Goal: Information Seeking & Learning: Find specific fact

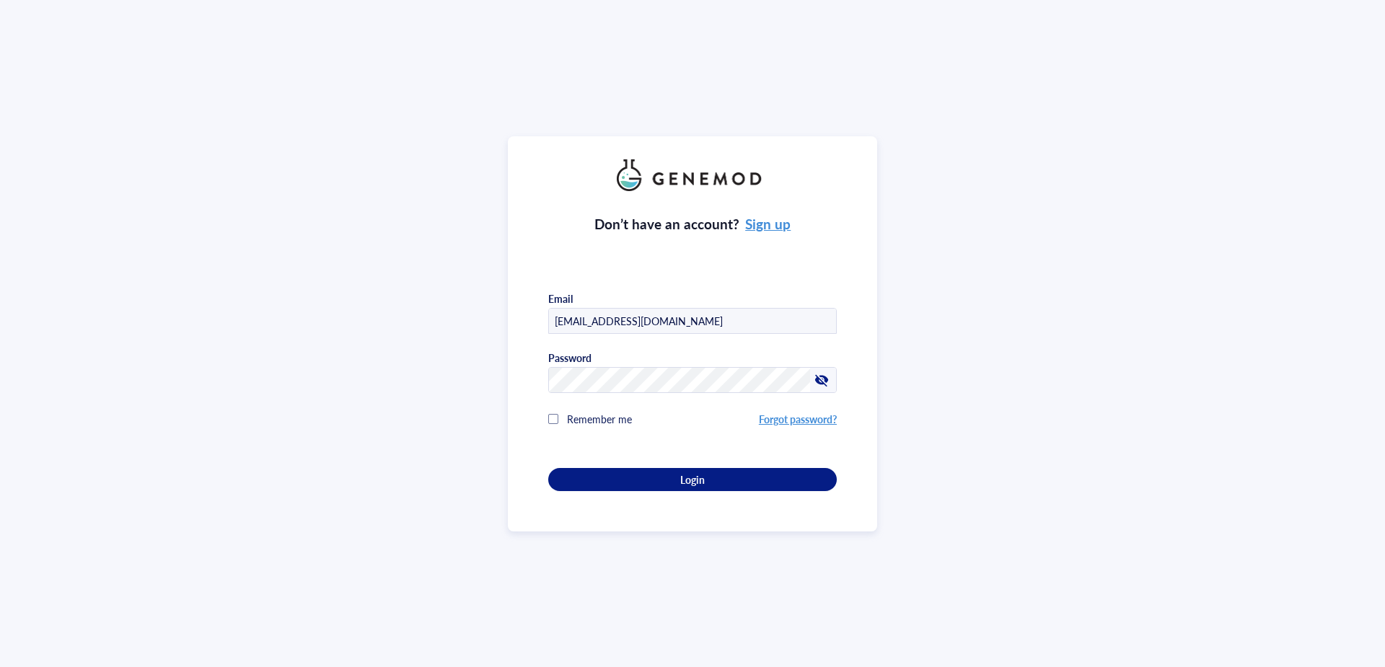
click at [836, 309] on div at bounding box center [836, 309] width 0 height 0
type input "[PERSON_NAME][EMAIL_ADDRESS][DOMAIN_NAME]"
click at [676, 476] on div "Login" at bounding box center [692, 479] width 242 height 13
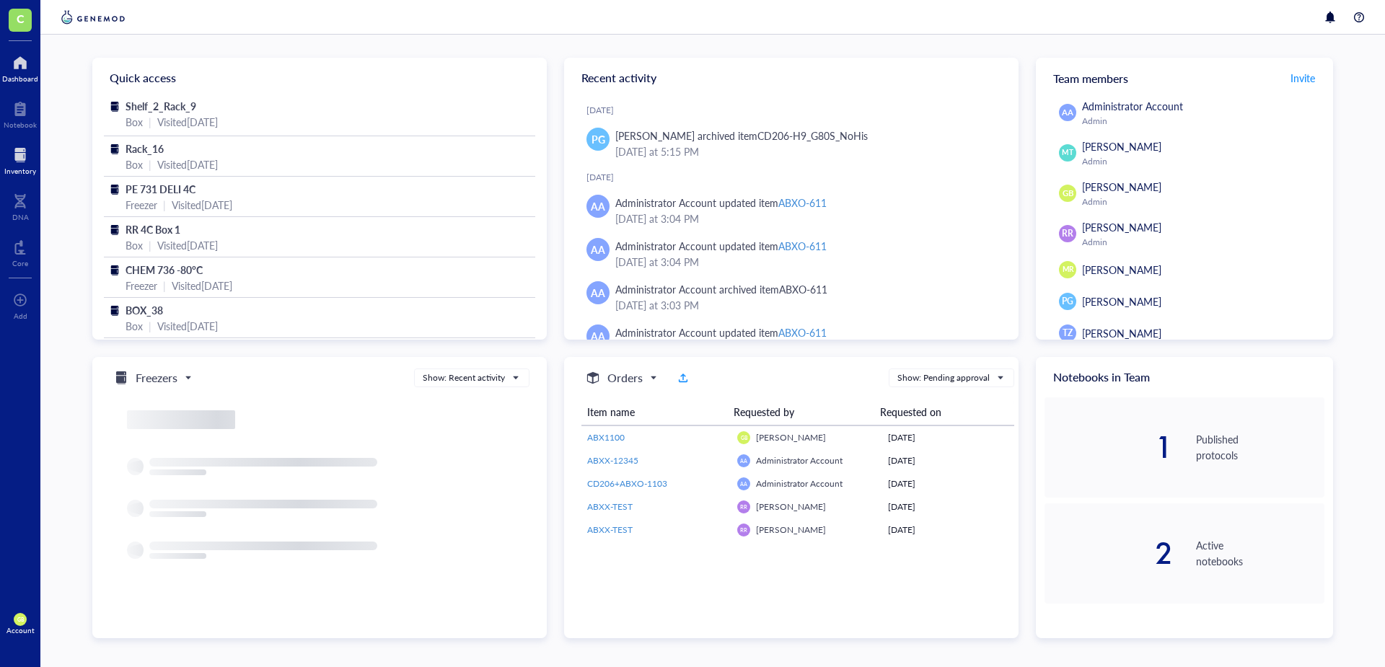
click at [17, 165] on div at bounding box center [20, 155] width 32 height 23
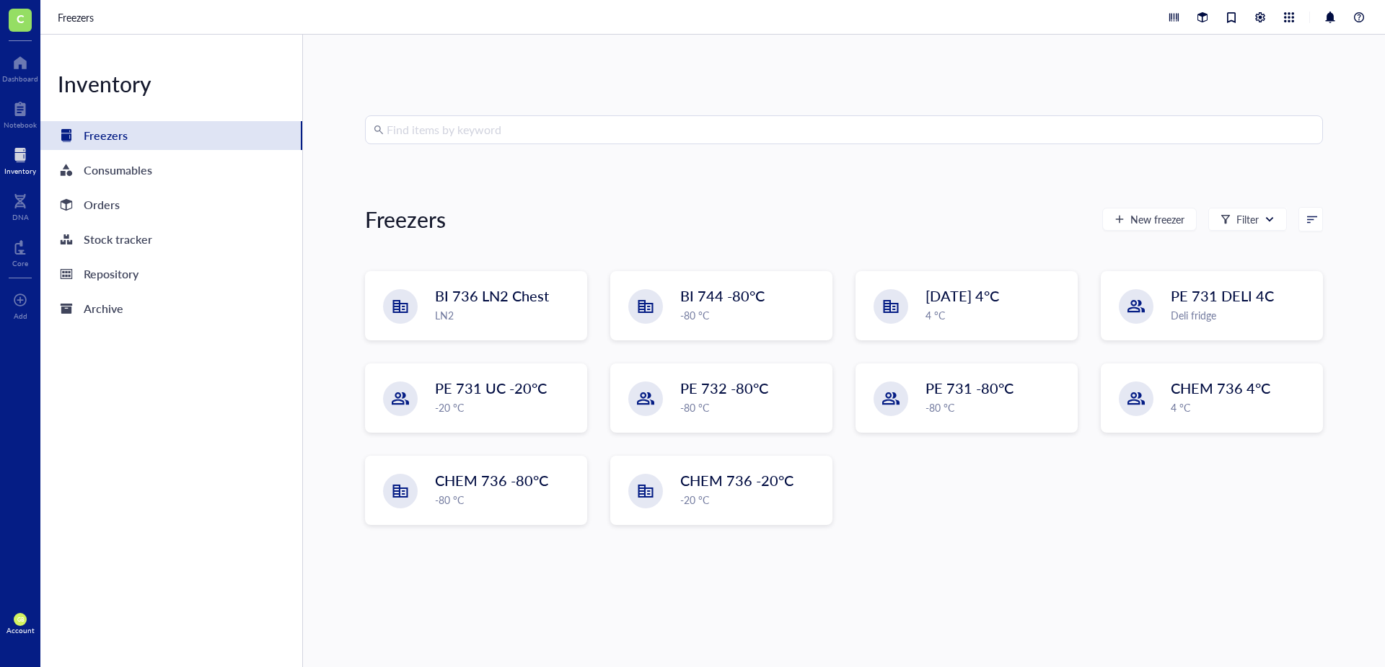
click at [476, 131] on input "search" at bounding box center [851, 129] width 928 height 27
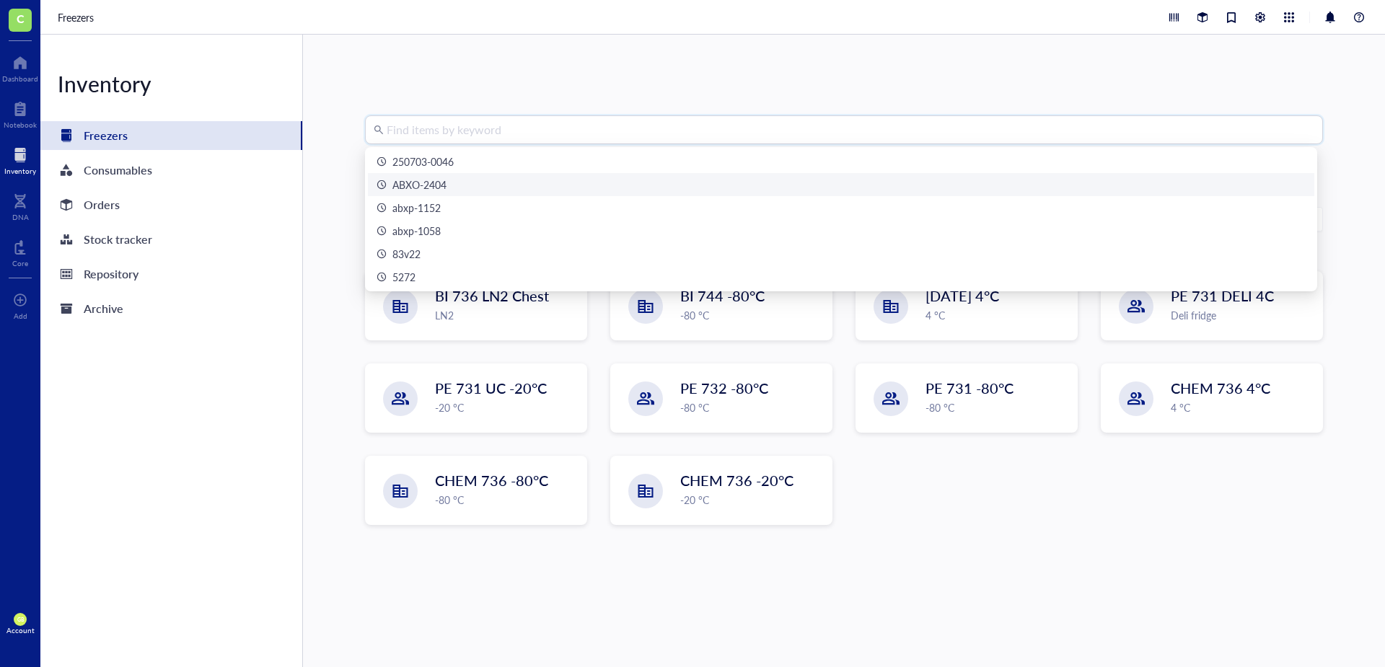
click at [445, 182] on div "ABXO-2404" at bounding box center [420, 185] width 54 height 16
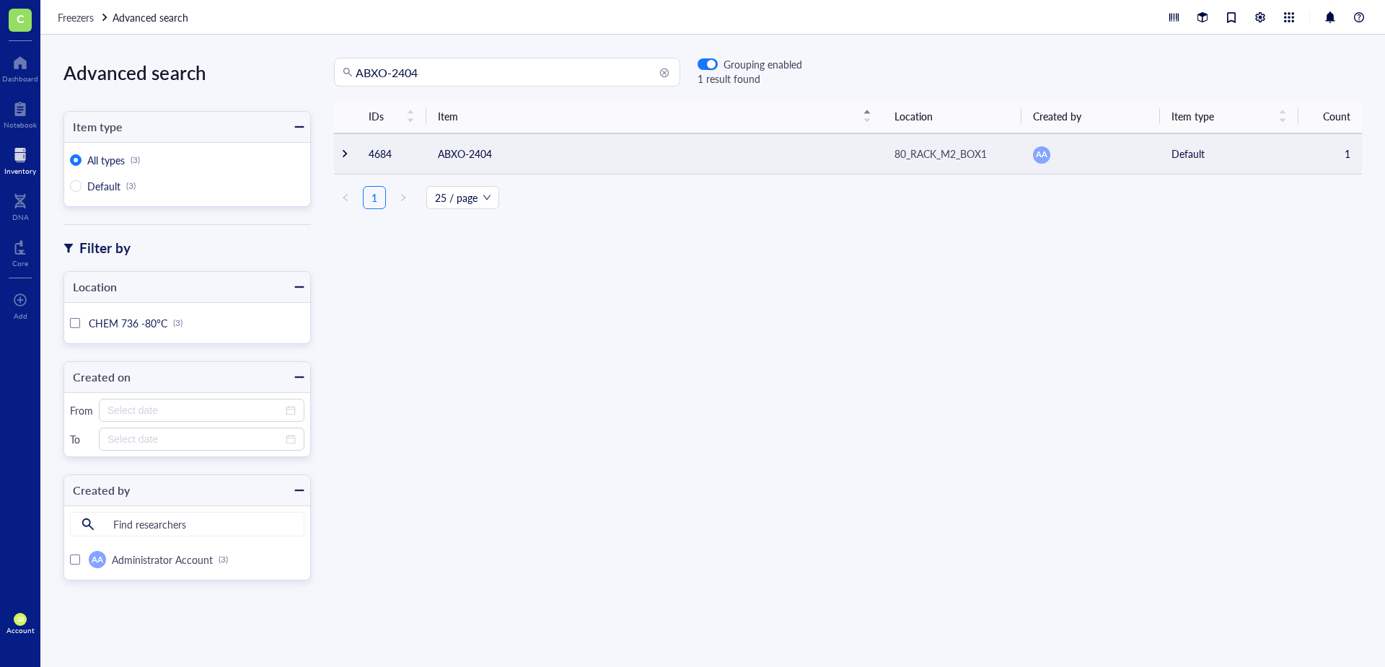
click at [344, 157] on div at bounding box center [345, 154] width 10 height 10
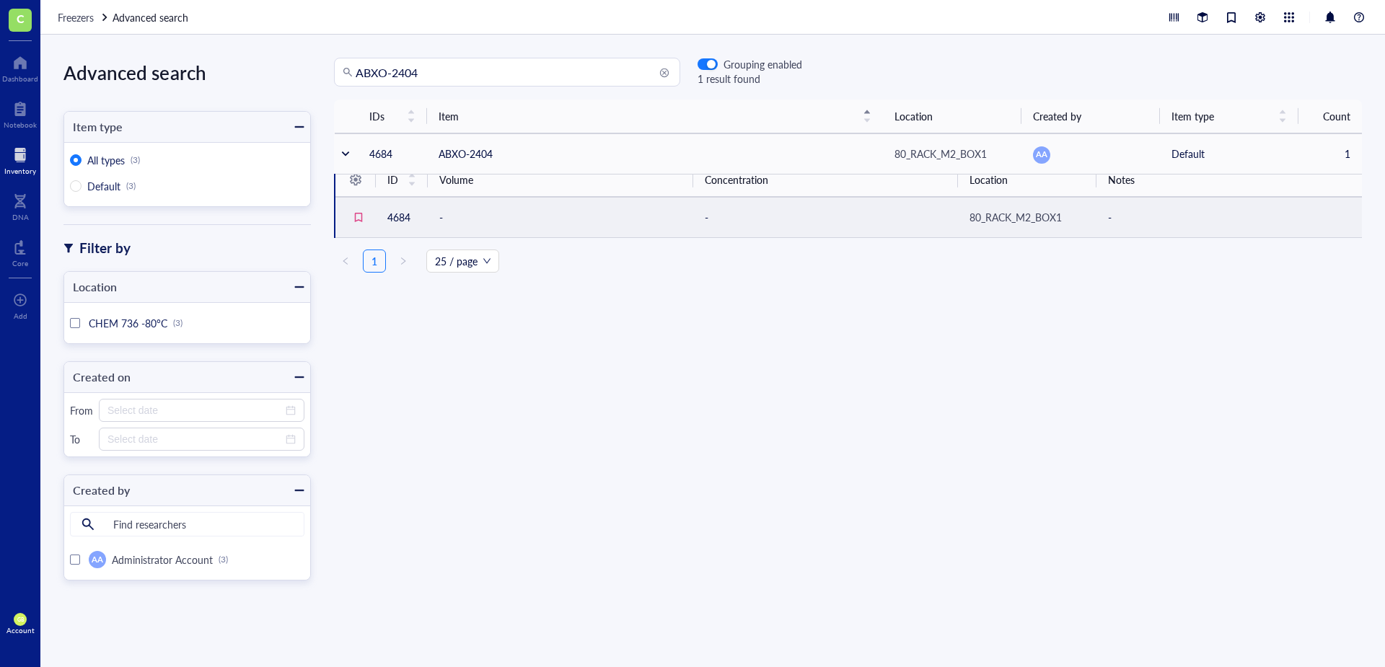
click at [481, 222] on td "-" at bounding box center [561, 217] width 266 height 40
